Goal: Task Accomplishment & Management: Manage account settings

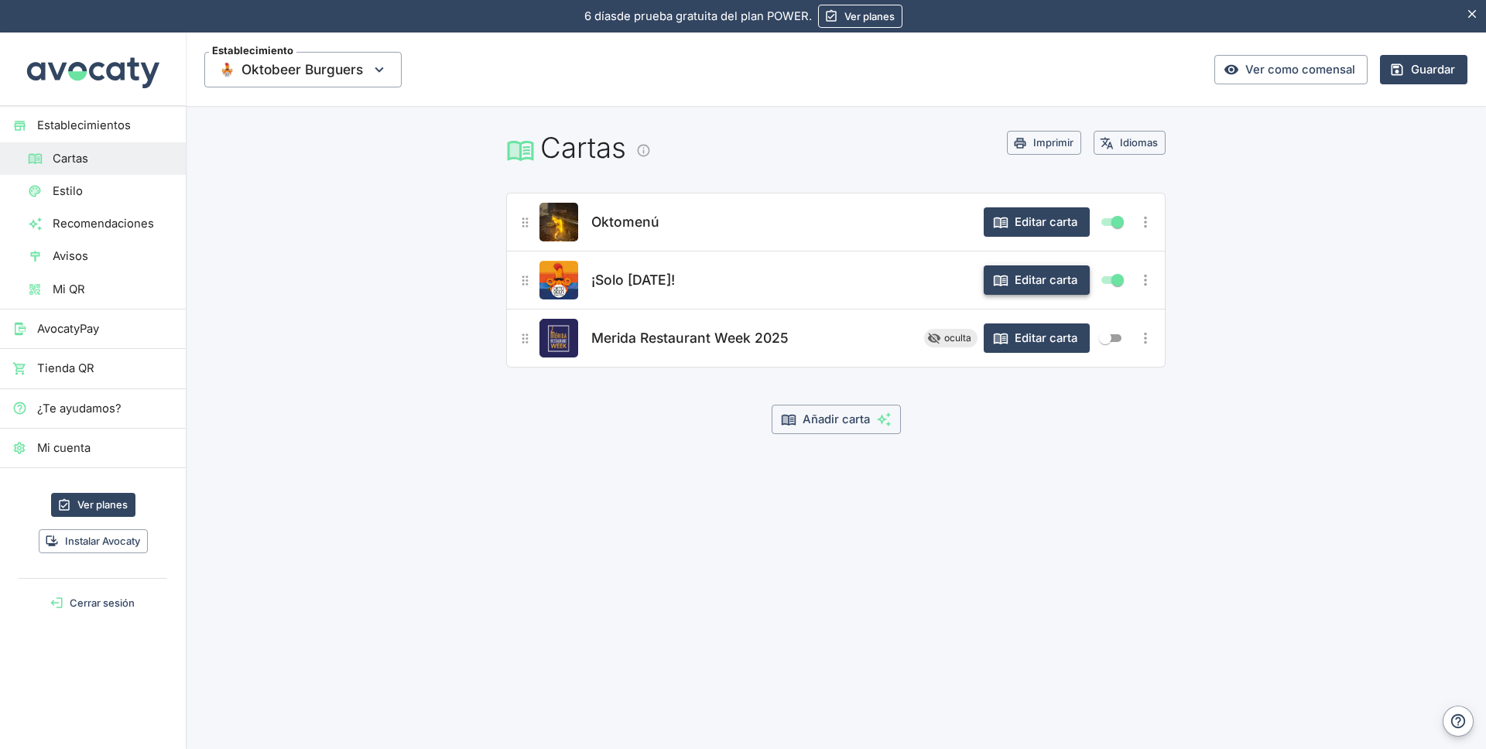
click at [1040, 276] on button "Editar carta" at bounding box center [1036, 279] width 106 height 29
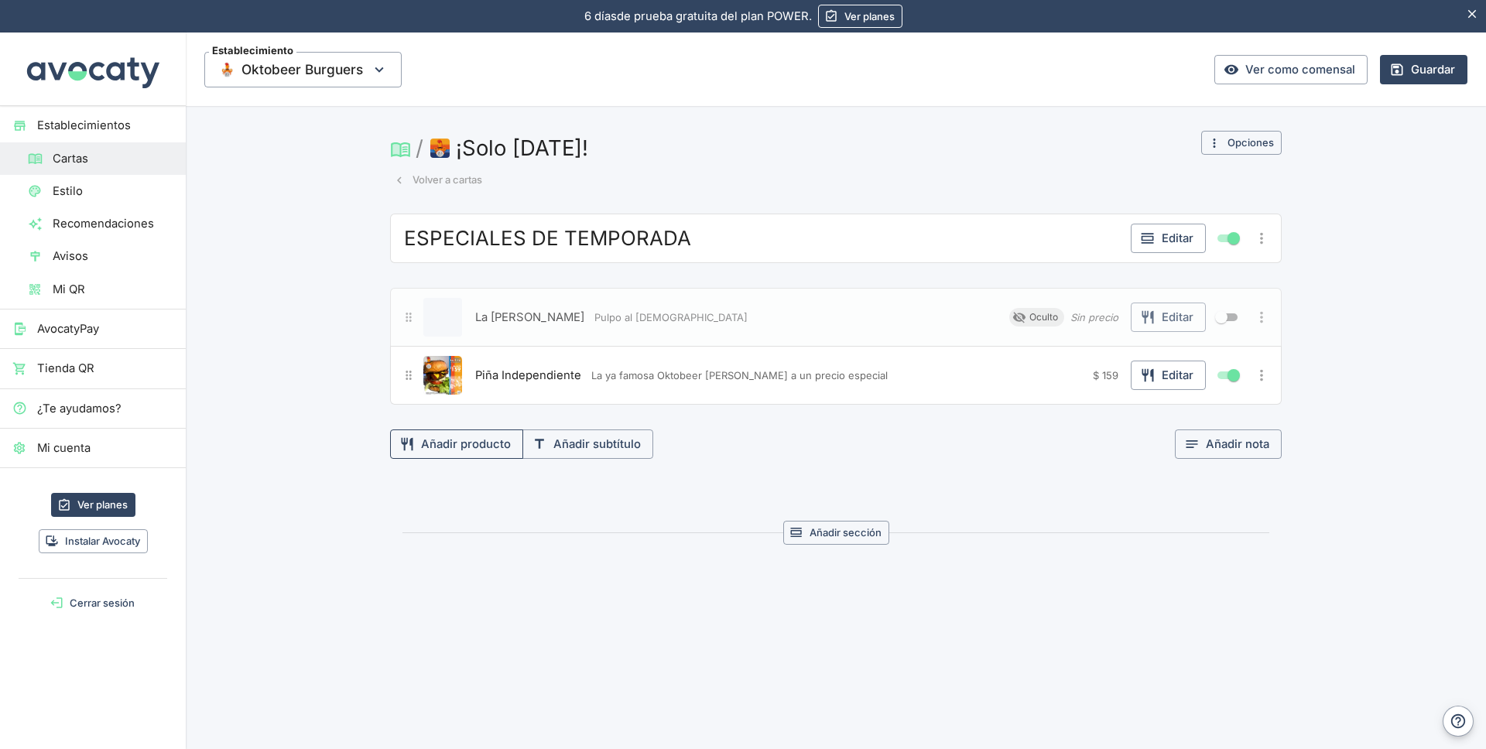
click at [454, 446] on button "Añadir producto" at bounding box center [456, 443] width 133 height 29
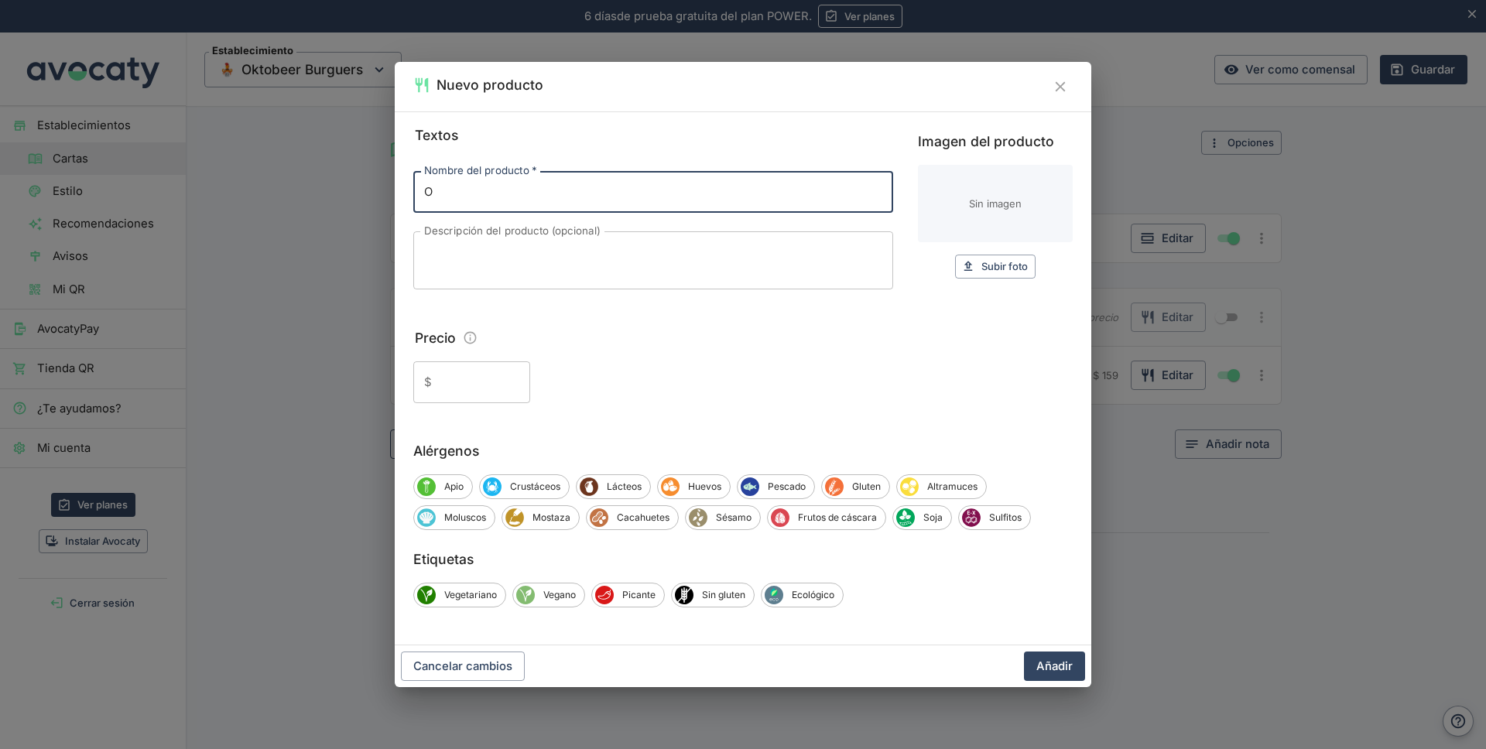
type input "Okto-Dogo"
click at [467, 256] on textarea "Descripción del producto (opcional)" at bounding box center [653, 261] width 458 height 32
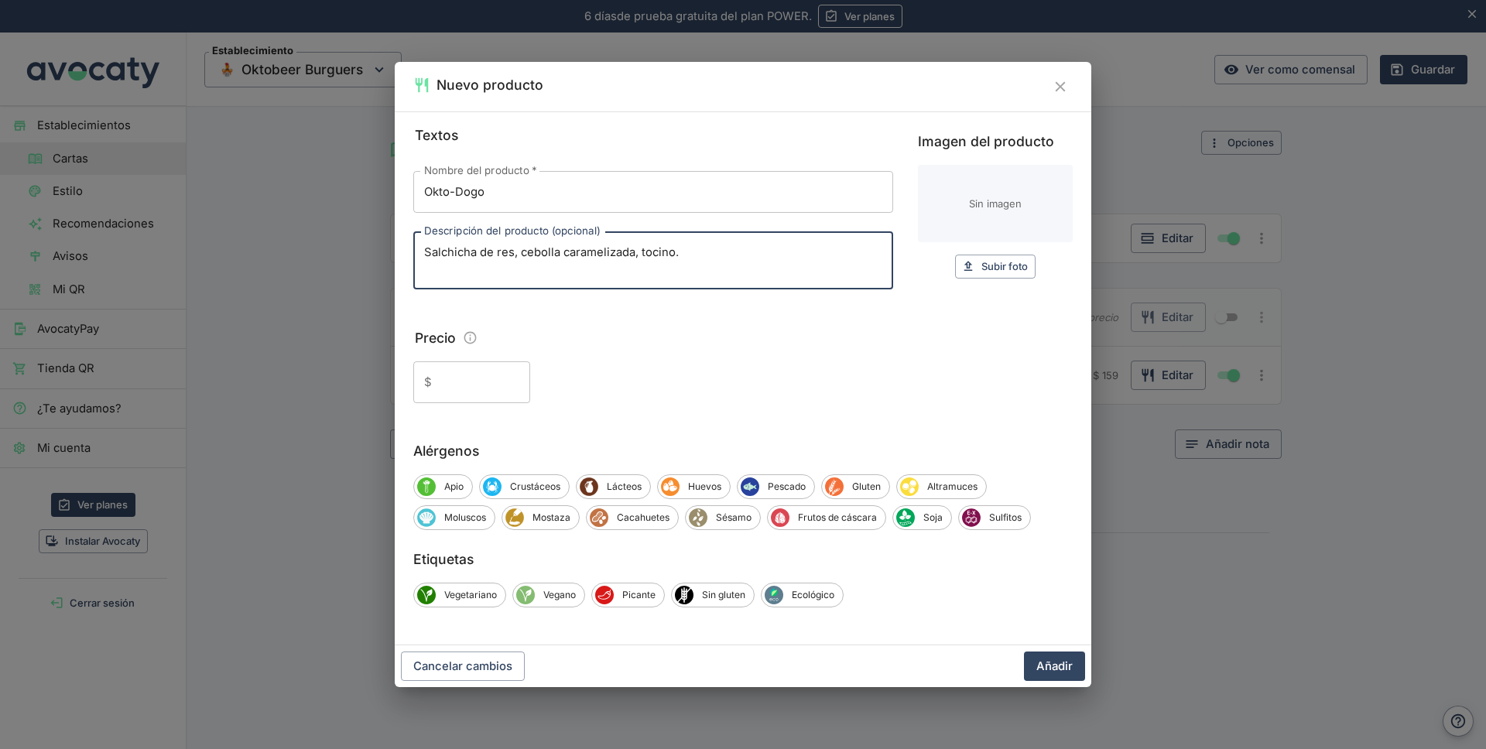
type textarea "Salchicha de res, cebolla caramelizada, tocino."
click at [461, 385] on input "Precio" at bounding box center [484, 382] width 92 height 42
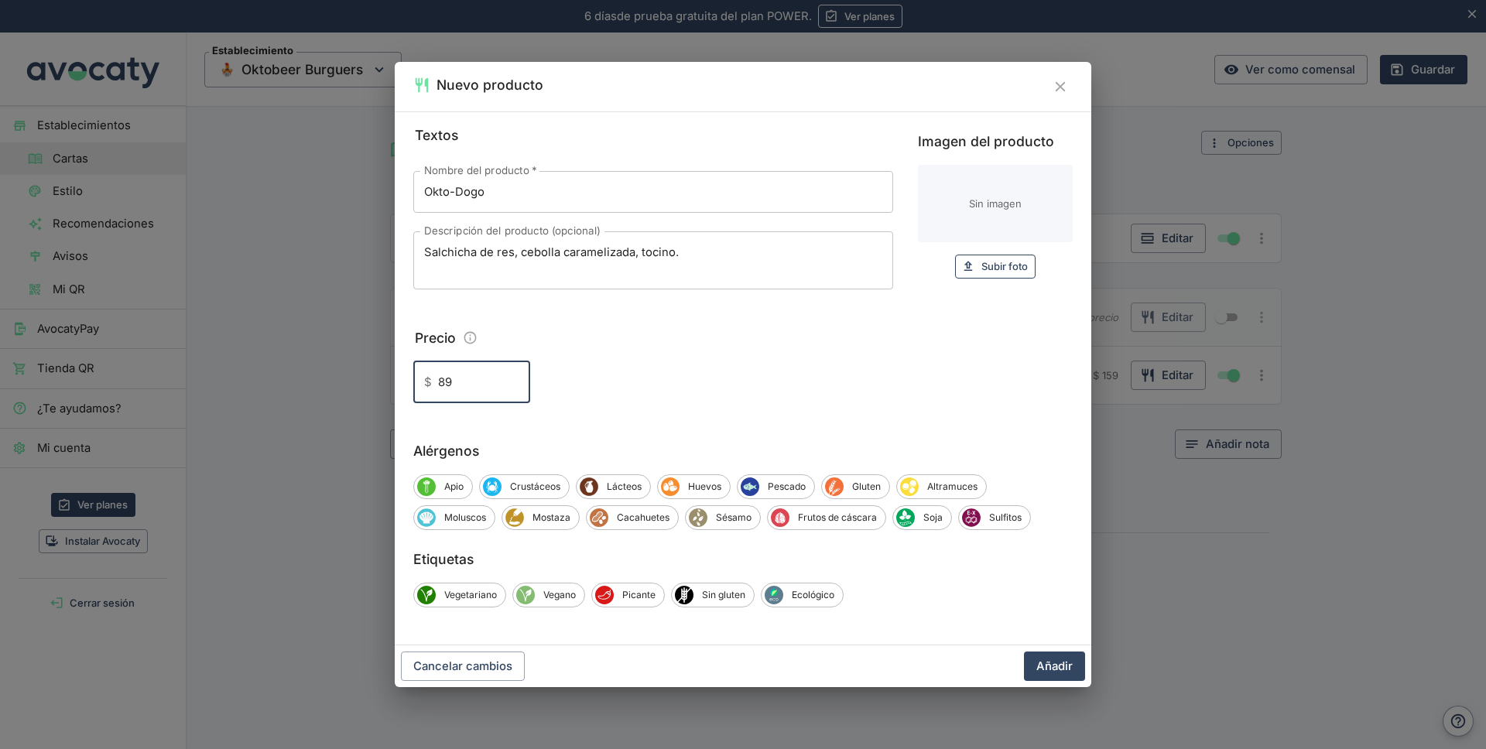
type input "89"
click at [1003, 262] on span "Subir foto" at bounding box center [1004, 267] width 46 height 18
type input "C:\fakepath\Logo.png"
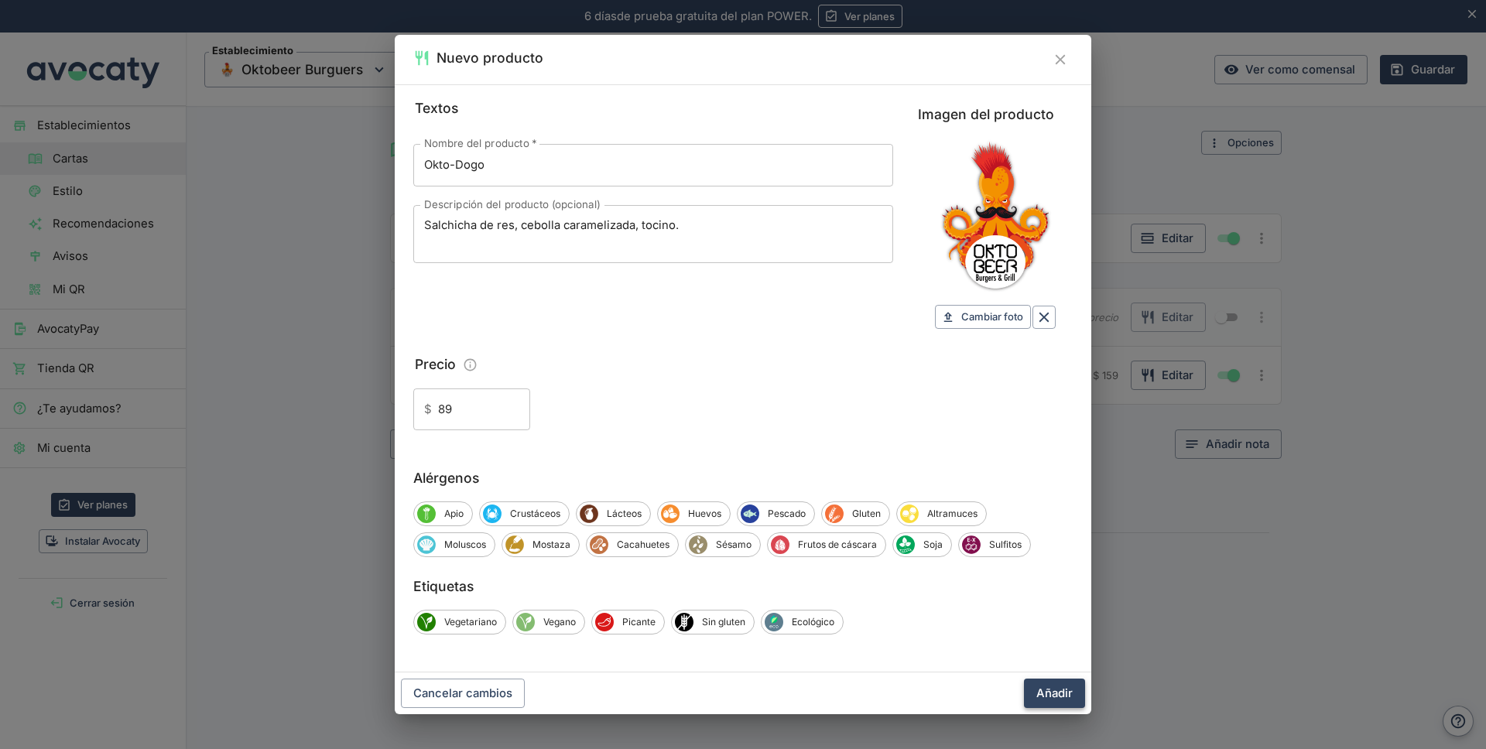
click at [1050, 691] on button "Añadir" at bounding box center [1054, 693] width 61 height 29
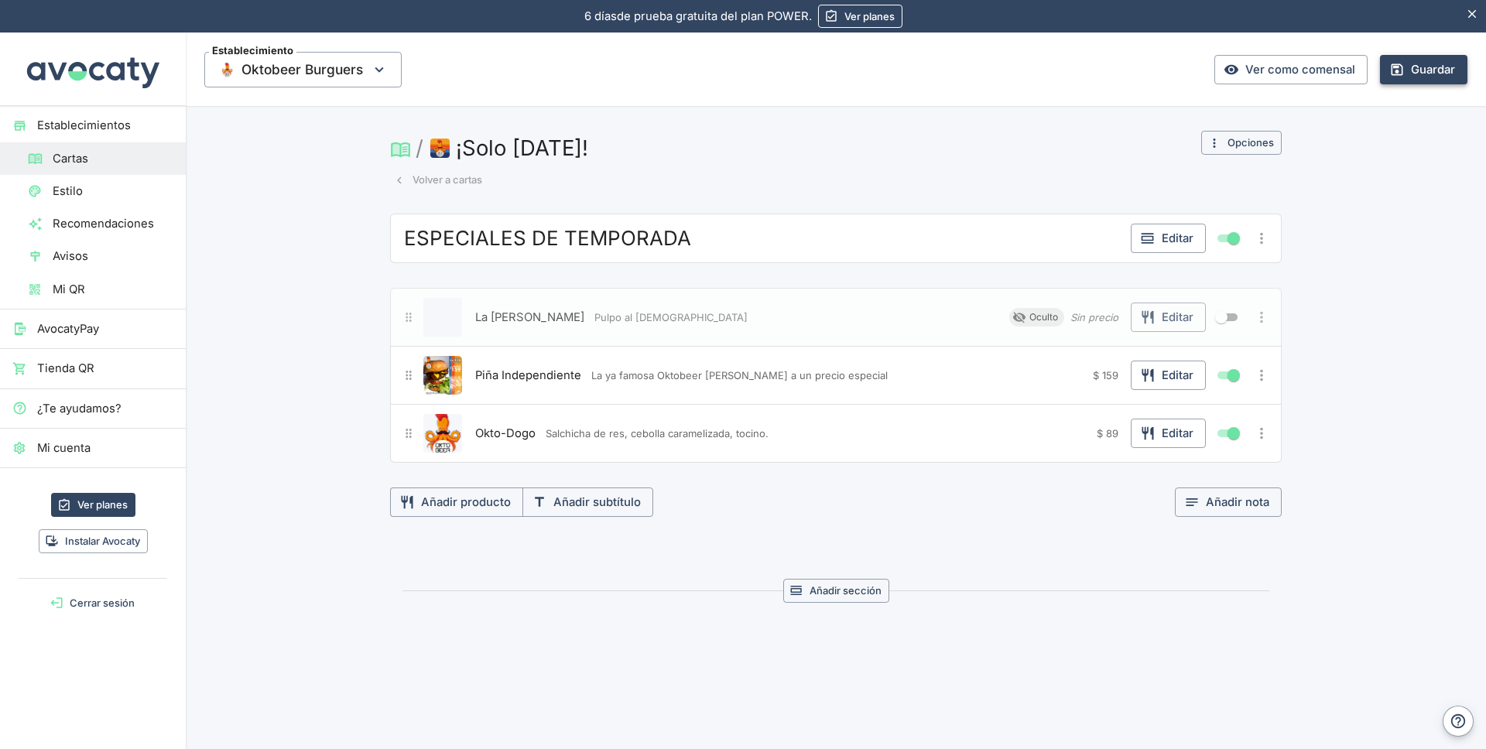
click at [1421, 64] on button "Guardar" at bounding box center [1423, 69] width 87 height 29
click at [80, 290] on span "Mi QR" at bounding box center [113, 289] width 121 height 17
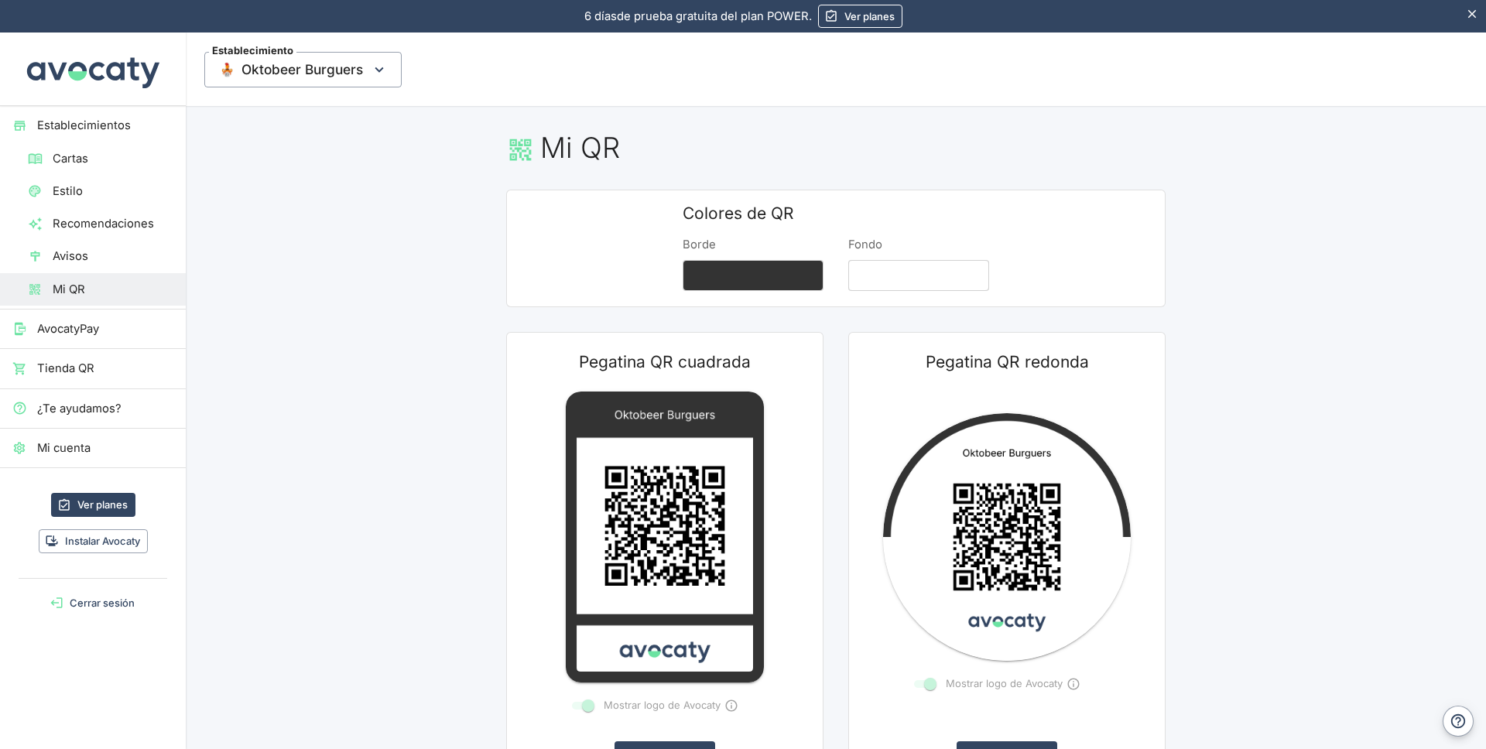
click at [90, 162] on span "Cartas" at bounding box center [113, 158] width 121 height 17
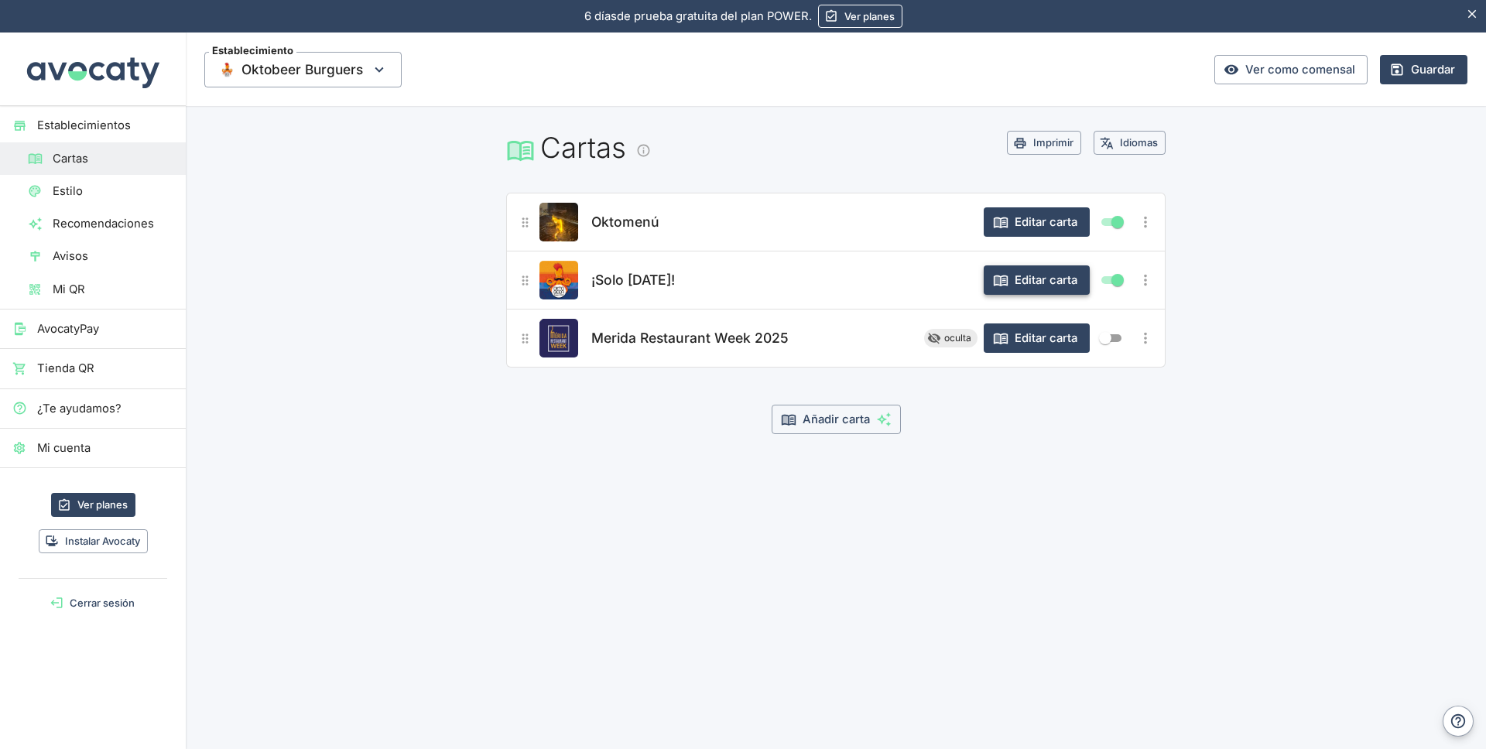
click at [1035, 282] on button "Editar carta" at bounding box center [1036, 279] width 106 height 29
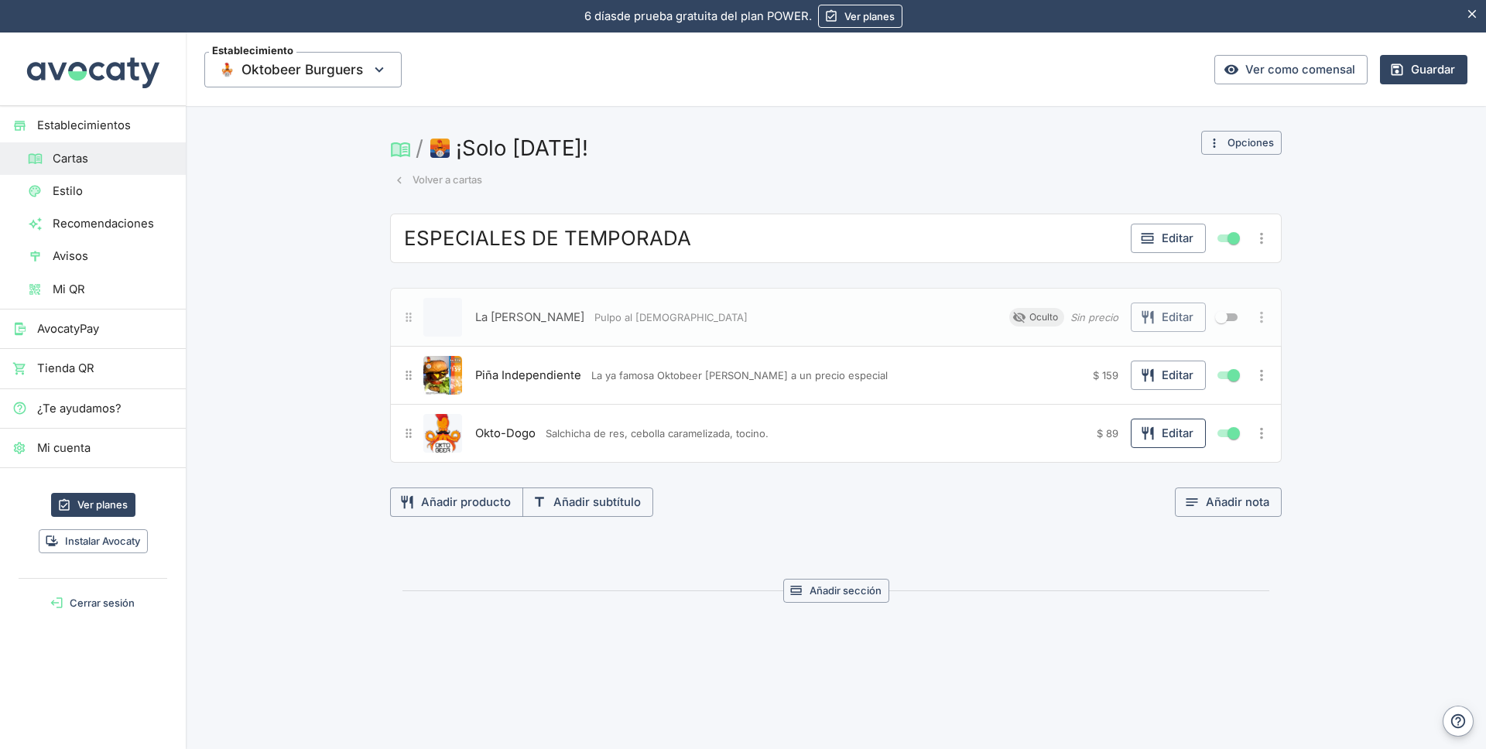
click at [1182, 431] on button "Editar" at bounding box center [1168, 433] width 75 height 29
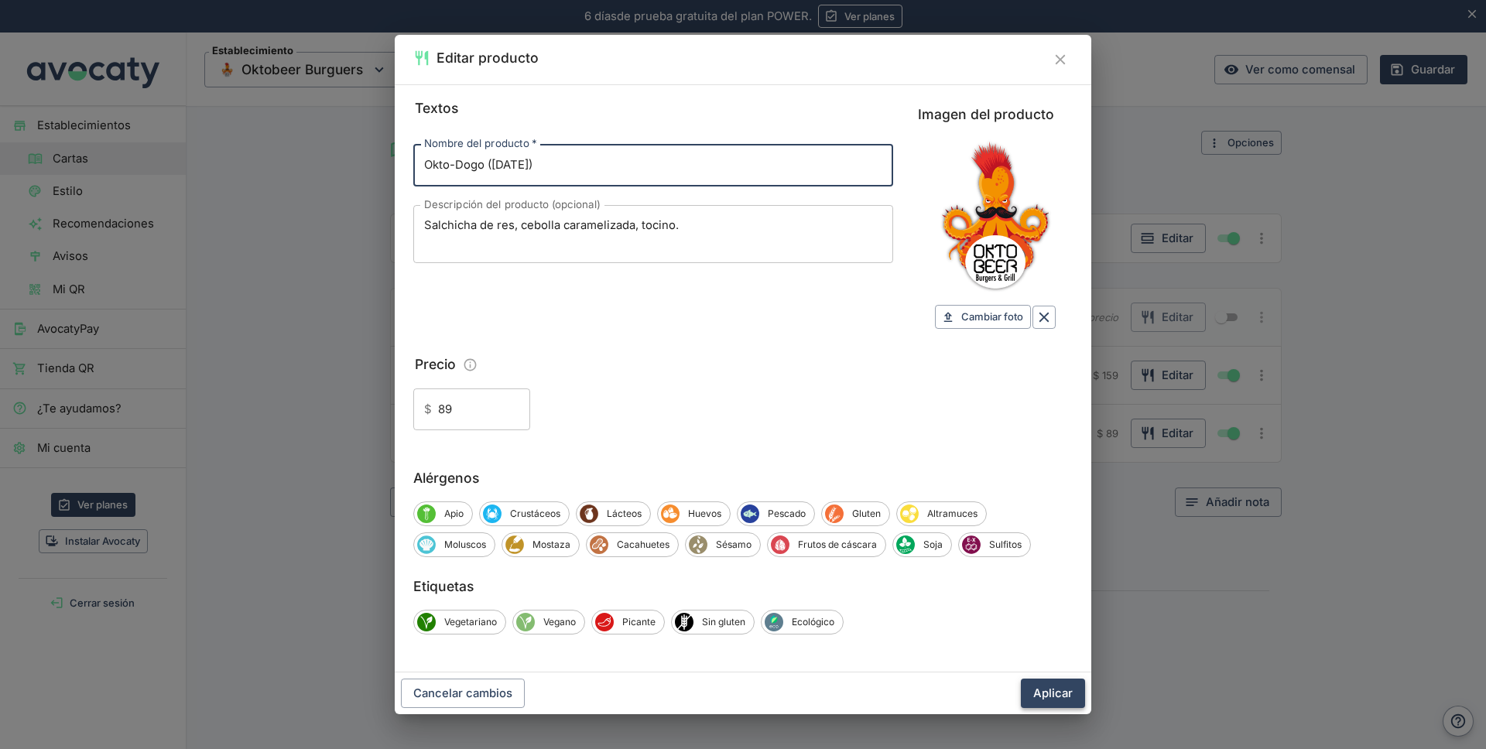
type input "Okto-Dogo ([DATE])"
click at [1054, 690] on button "Aplicar" at bounding box center [1053, 693] width 64 height 29
